Goal: Register for event/course

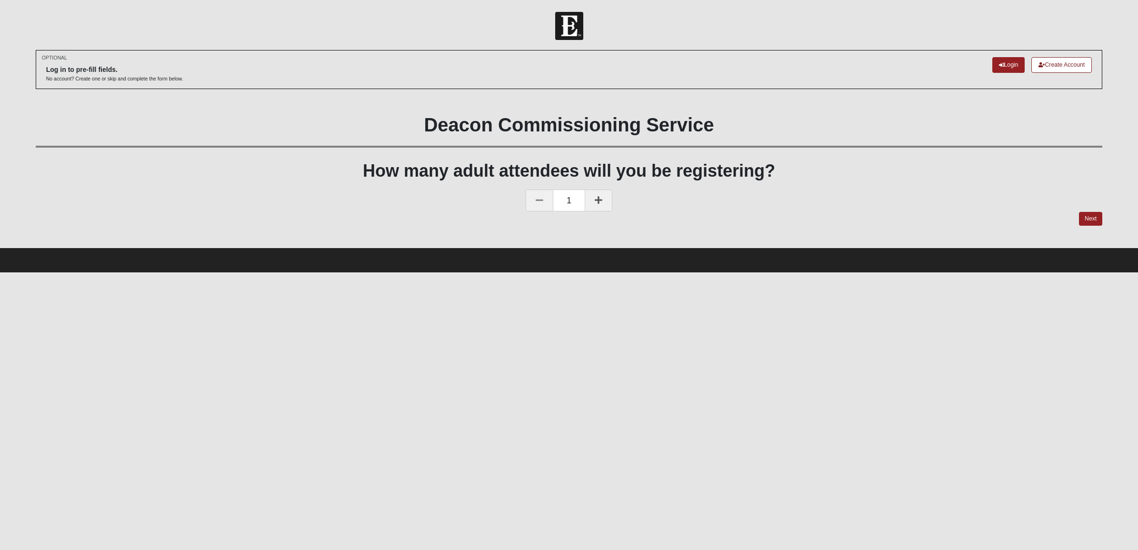
click at [603, 198] on link at bounding box center [599, 200] width 28 height 22
click at [1099, 220] on link "Next" at bounding box center [1090, 219] width 23 height 14
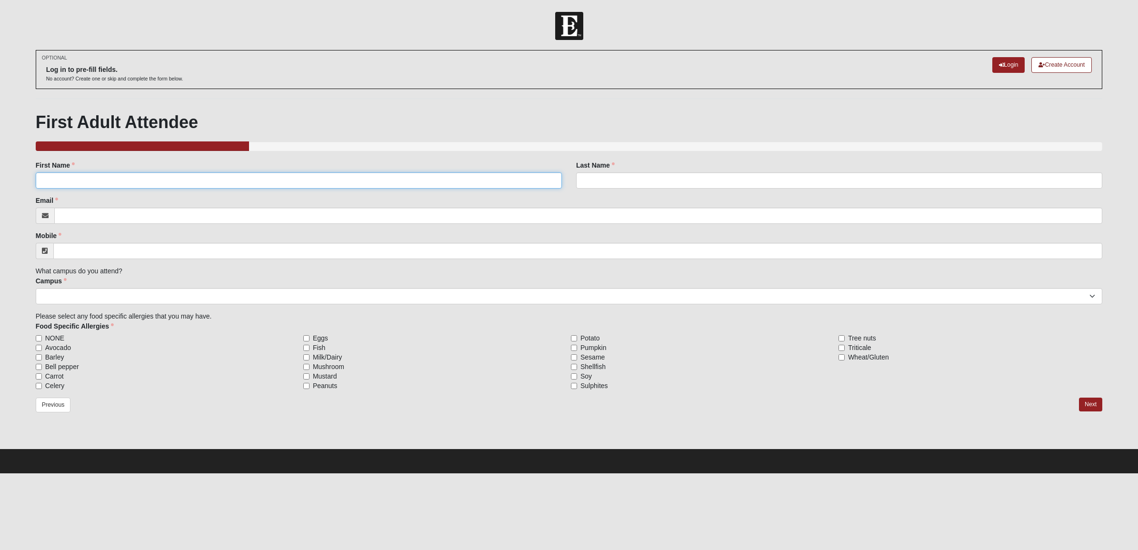
click at [144, 184] on input "First Name" at bounding box center [299, 180] width 526 height 16
type input "[PERSON_NAME]"
type input "[EMAIL_ADDRESS][DOMAIN_NAME]"
type input "[PHONE_NUMBER]"
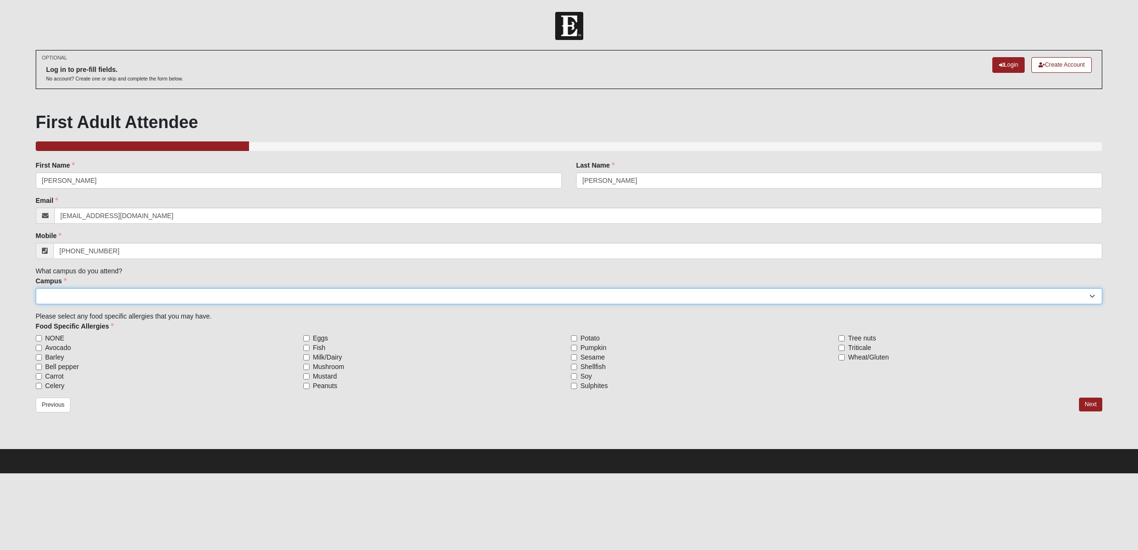
click at [114, 296] on select "[GEOGRAPHIC_DATA] [GEOGRAPHIC_DATA] (Coming Soon) Eleven22 Online [PERSON_NAME]…" at bounding box center [569, 296] width 1067 height 16
select select "4"
click at [36, 288] on select "[GEOGRAPHIC_DATA] [GEOGRAPHIC_DATA] (Coming Soon) Eleven22 Online [PERSON_NAME]…" at bounding box center [569, 296] width 1067 height 16
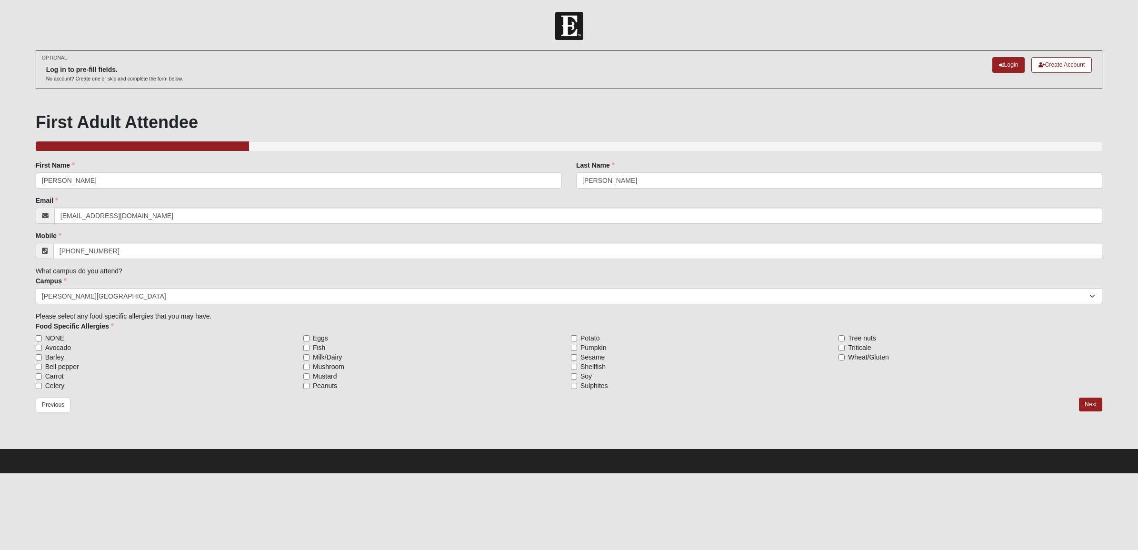
click at [50, 334] on span "NONE" at bounding box center [54, 338] width 19 height 10
click at [42, 335] on input "NONE" at bounding box center [39, 338] width 6 height 6
checkbox input "true"
click at [1092, 405] on link "Next" at bounding box center [1090, 404] width 23 height 14
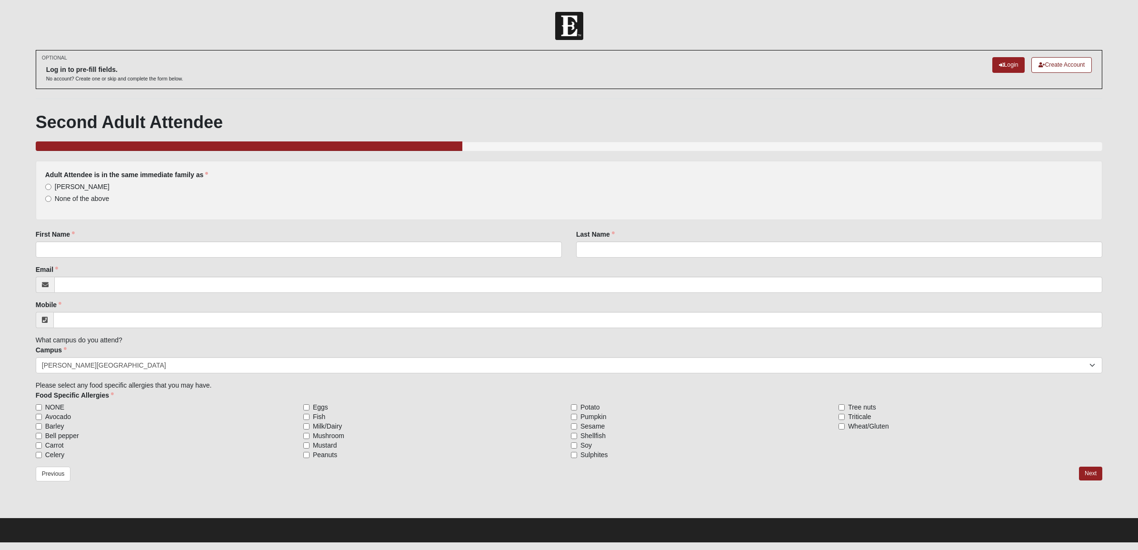
click at [87, 184] on span "[PERSON_NAME]" at bounding box center [82, 187] width 55 height 8
click at [51, 184] on input "[PERSON_NAME]" at bounding box center [48, 187] width 6 height 6
radio input "true"
click at [113, 247] on input "First Name" at bounding box center [299, 249] width 526 height 16
type input "Missy"
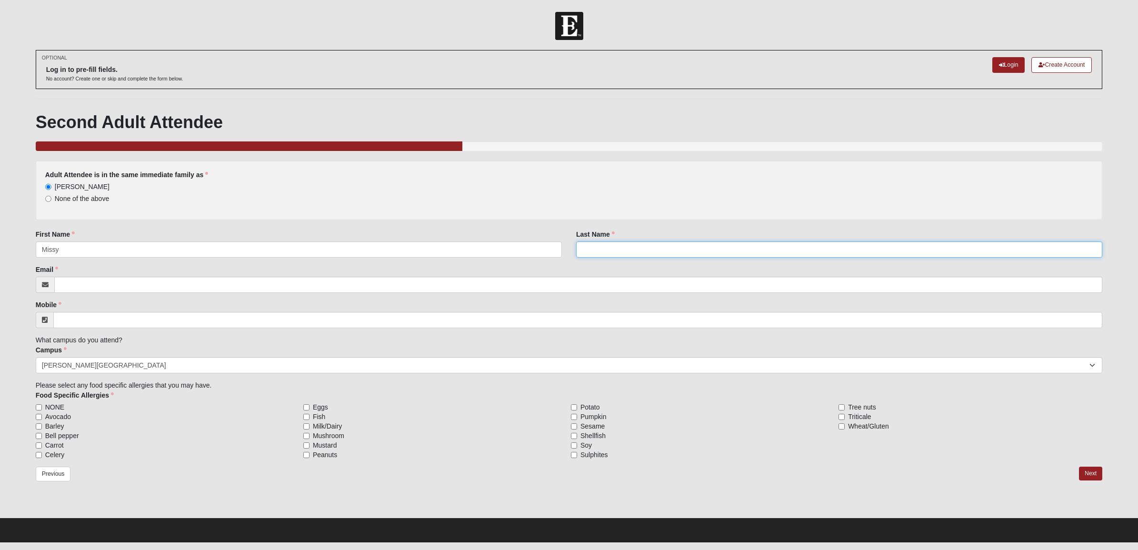
type input "[PERSON_NAME]"
type input "[EMAIL_ADDRESS][DOMAIN_NAME]"
type input "[PHONE_NUMBER]"
click at [57, 409] on span "NONE" at bounding box center [54, 407] width 19 height 10
click at [42, 409] on input "NONE" at bounding box center [39, 407] width 6 height 6
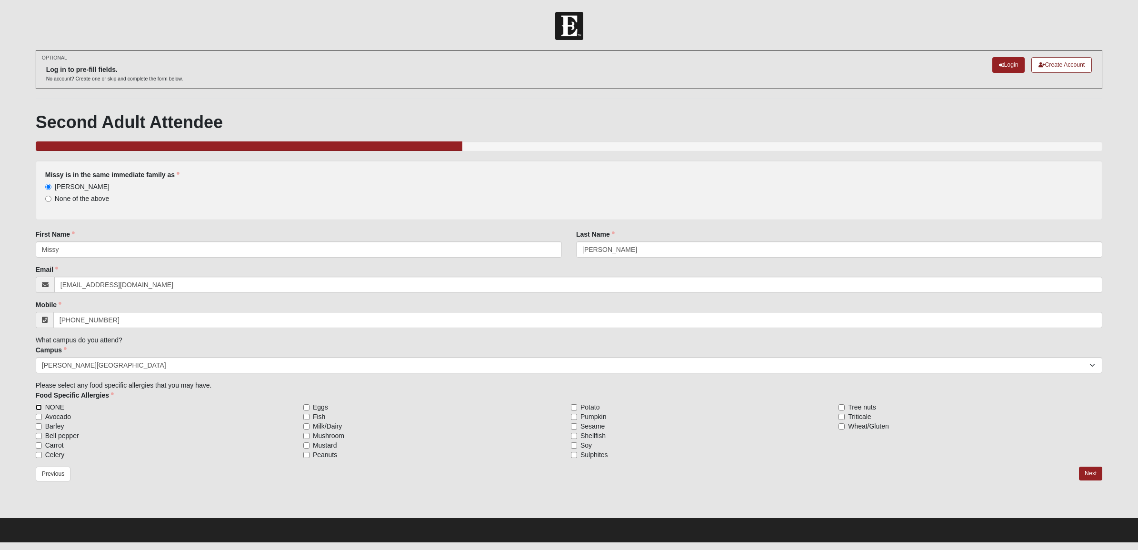
checkbox input "true"
click at [1089, 470] on link "Next" at bounding box center [1090, 474] width 23 height 14
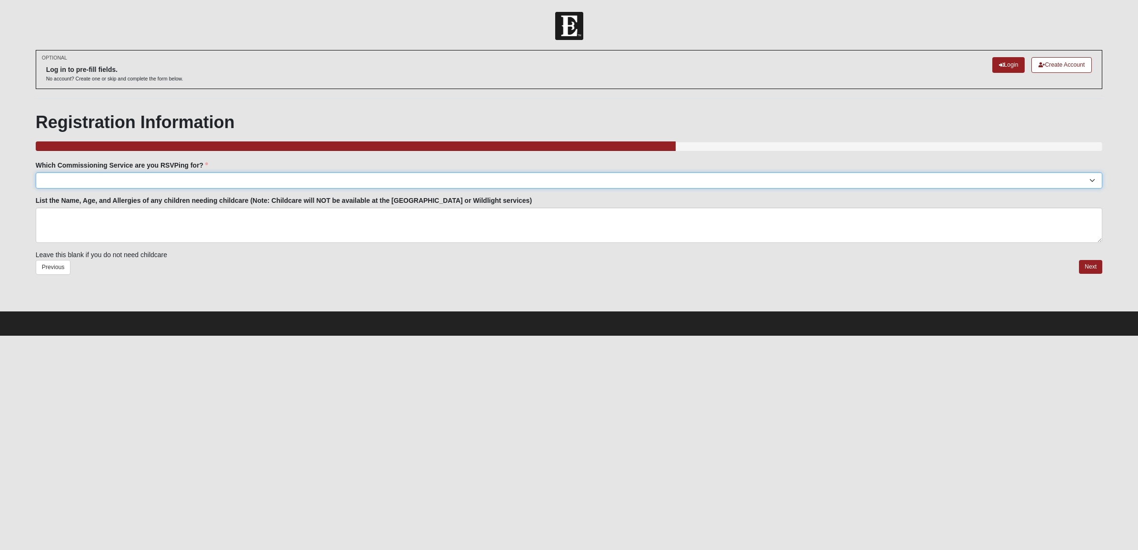
click at [146, 176] on select "[GEOGRAPHIC_DATA]: [DATE] 6:00pm | [GEOGRAPHIC_DATA] ([STREET_ADDRESS]) [GEOGRA…" at bounding box center [569, 180] width 1067 height 16
select select "[PERSON_NAME][GEOGRAPHIC_DATA]: [DATE] 6:30pm | [PERSON_NAME][GEOGRAPHIC_DATA]"
click at [36, 172] on select "[GEOGRAPHIC_DATA]: [DATE] 6:00pm | [GEOGRAPHIC_DATA] ([STREET_ADDRESS]) [GEOGRA…" at bounding box center [569, 180] width 1067 height 16
click at [1097, 262] on link "Next" at bounding box center [1090, 267] width 23 height 14
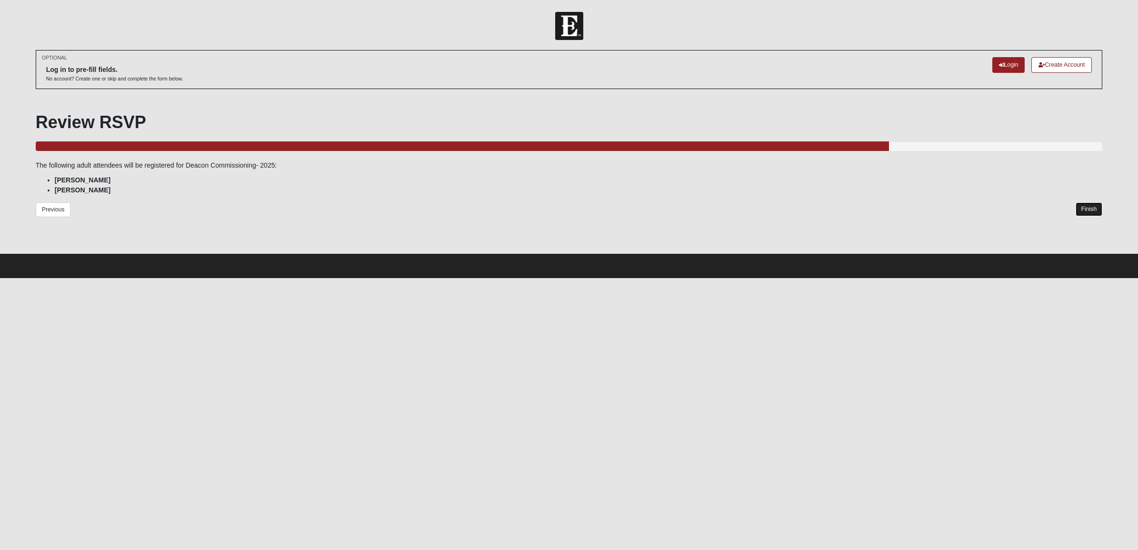
click at [1094, 209] on link "Finish" at bounding box center [1088, 209] width 27 height 14
